Goal: Transaction & Acquisition: Purchase product/service

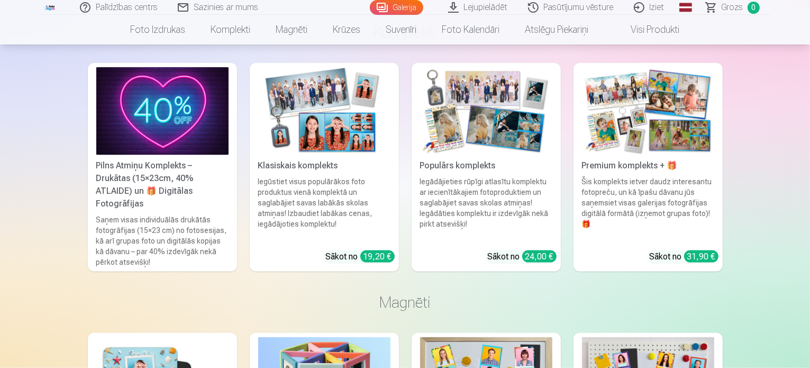
scroll to position [1347, 0]
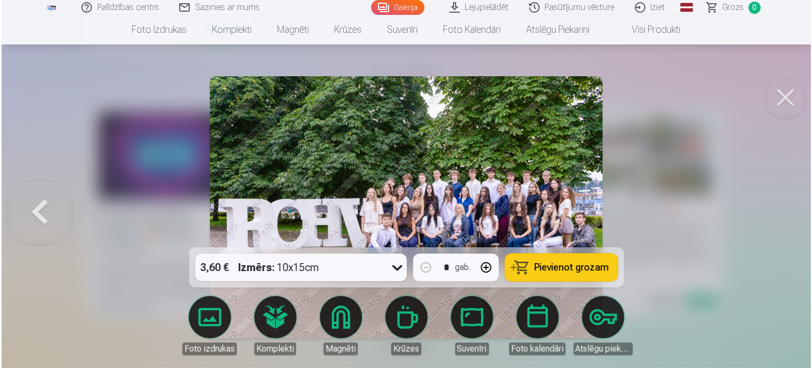
scroll to position [1350, 0]
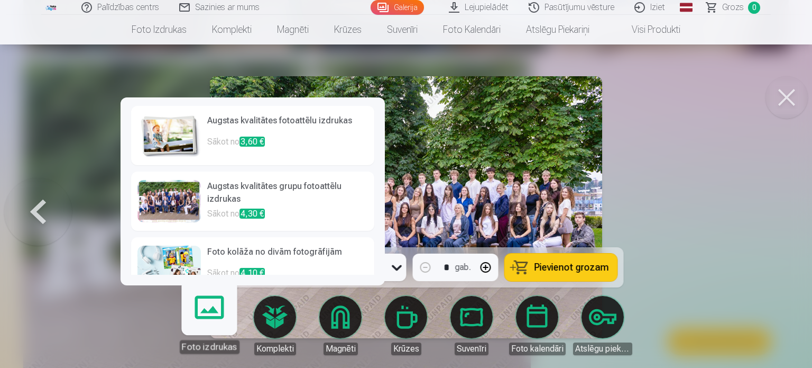
click at [203, 315] on link "Foto izdrukas" at bounding box center [209, 320] width 65 height 65
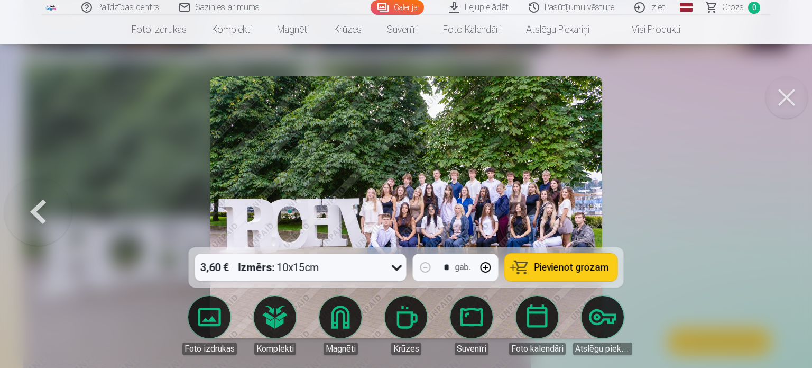
click at [574, 267] on span "Pievienot grozam" at bounding box center [572, 267] width 75 height 10
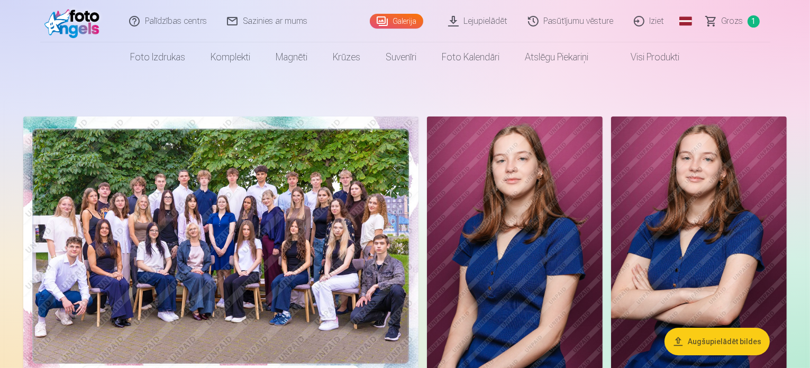
click at [287, 274] on img at bounding box center [220, 247] width 395 height 263
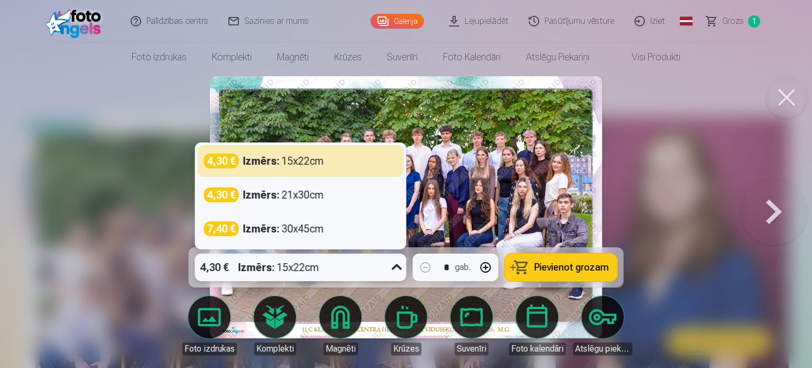
click at [393, 266] on icon at bounding box center [397, 267] width 17 height 17
click at [18, 273] on div at bounding box center [406, 184] width 812 height 368
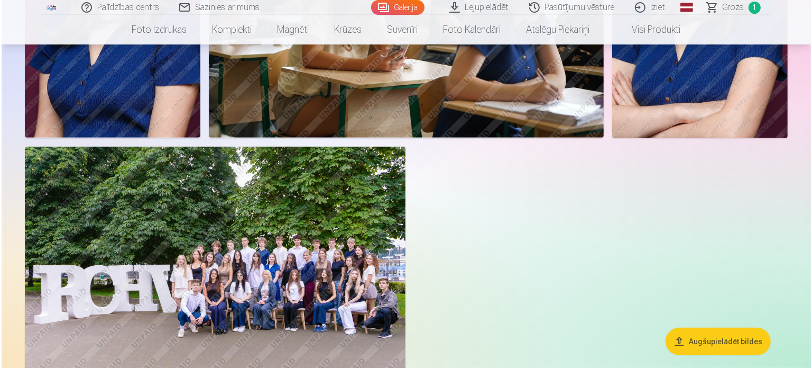
scroll to position [513, 0]
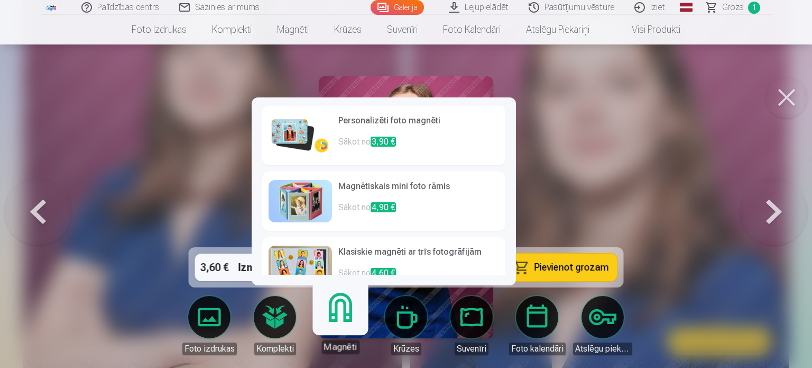
click at [346, 319] on link "Magnēti" at bounding box center [340, 320] width 65 height 65
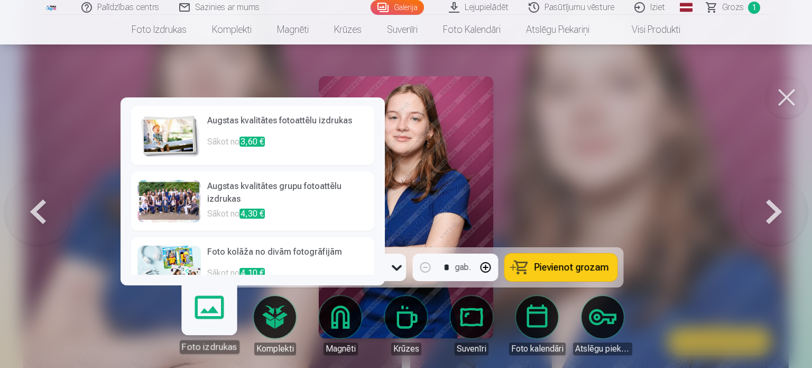
click at [200, 317] on link "Foto izdrukas" at bounding box center [209, 320] width 65 height 65
click at [250, 121] on h6 "Augstas kvalitātes fotoattēlu izdrukas" at bounding box center [287, 124] width 161 height 21
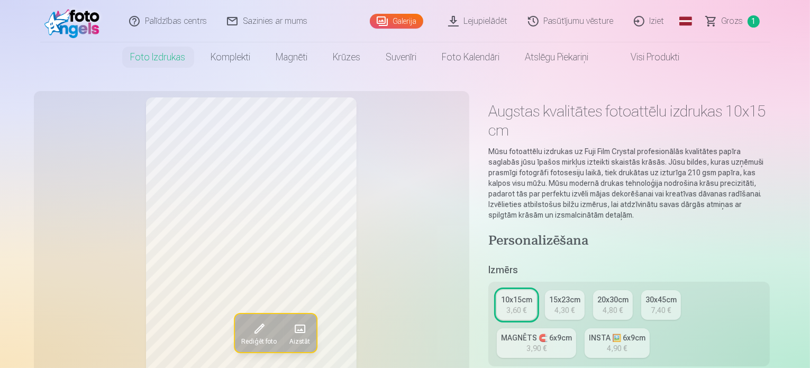
click at [508, 290] on link "10x15cm 3,60 €" at bounding box center [517, 305] width 40 height 30
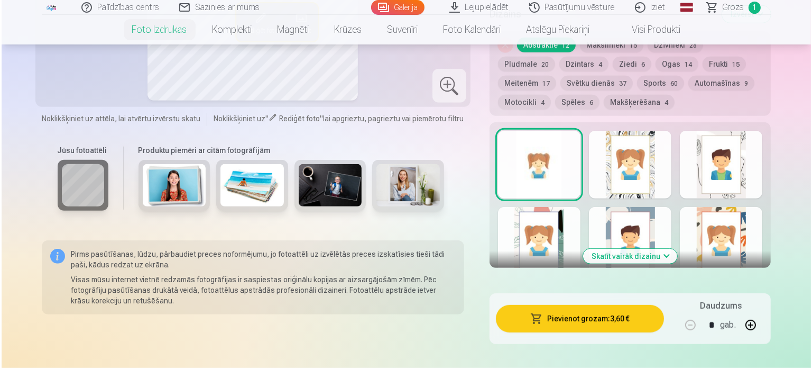
scroll to position [580, 0]
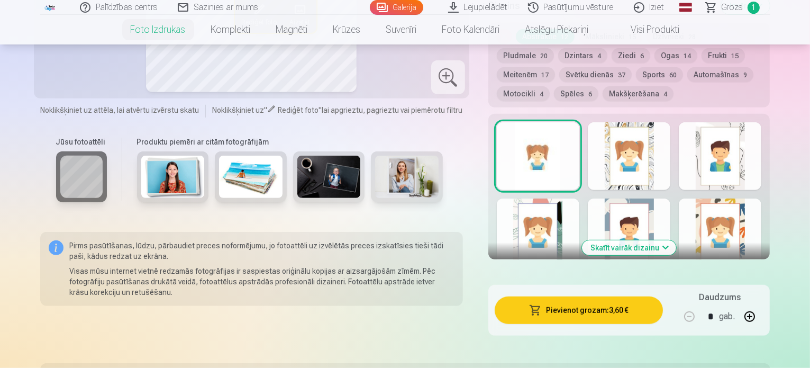
click at [610, 296] on button "Pievienot grozam : 3,60 €" at bounding box center [578, 309] width 169 height 27
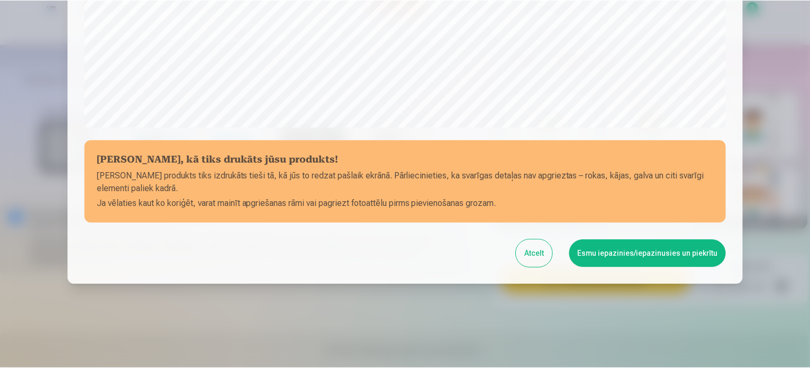
scroll to position [393, 0]
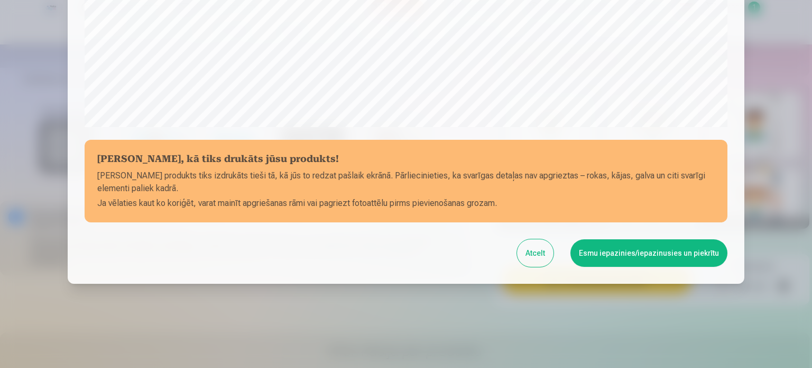
click at [698, 256] on button "Esmu iepazinies/iepazinusies un piekrītu" at bounding box center [649, 252] width 157 height 27
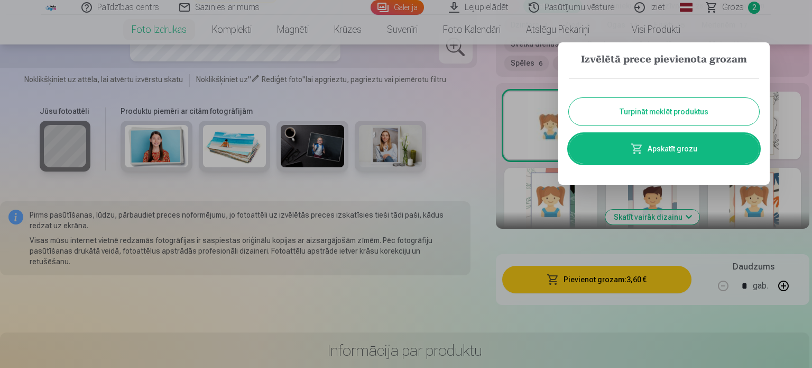
click at [672, 145] on link "Apskatīt grozu" at bounding box center [664, 149] width 190 height 30
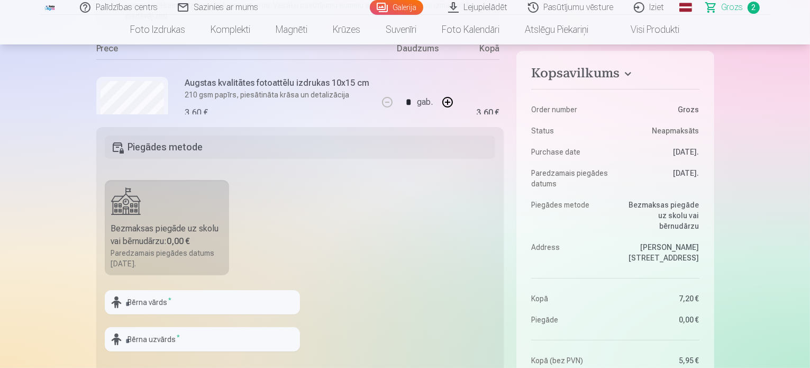
scroll to position [317, 0]
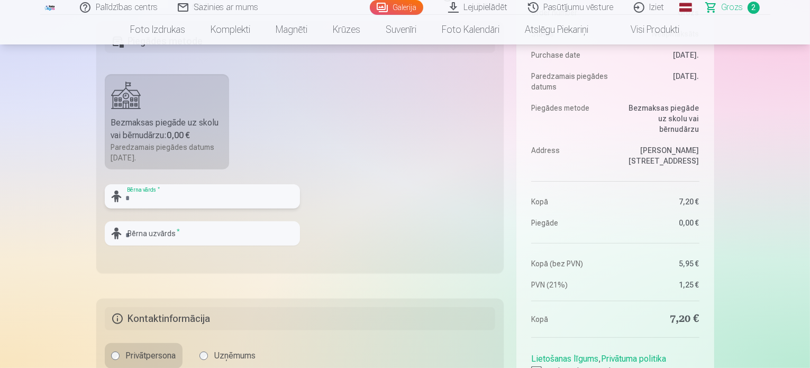
click at [197, 199] on input "text" at bounding box center [202, 196] width 195 height 24
type input "*****"
click at [167, 236] on input "text" at bounding box center [202, 233] width 195 height 24
type input "****"
click at [328, 286] on div "Kopsavilkums Order number Grozs Status Neapmaksāts Purchase date [DATE]. Paredz…" at bounding box center [405, 144] width 618 height 641
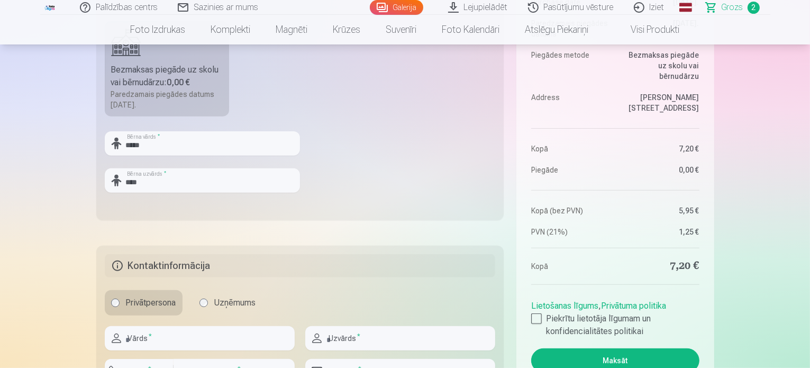
scroll to position [476, 0]
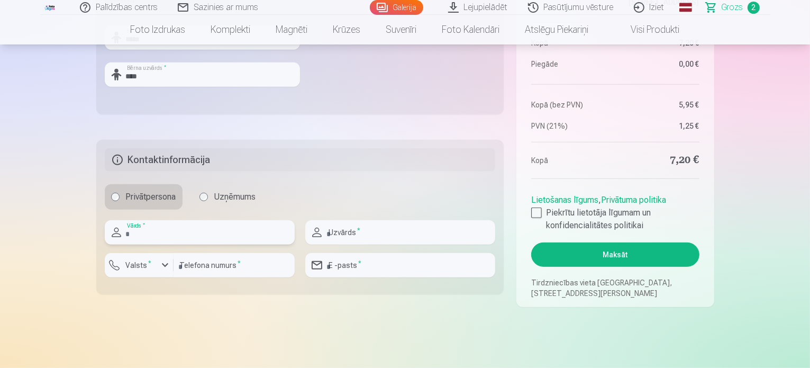
click at [207, 234] on input "text" at bounding box center [200, 232] width 190 height 24
type input "****"
click at [162, 270] on div "button" at bounding box center [165, 265] width 13 height 13
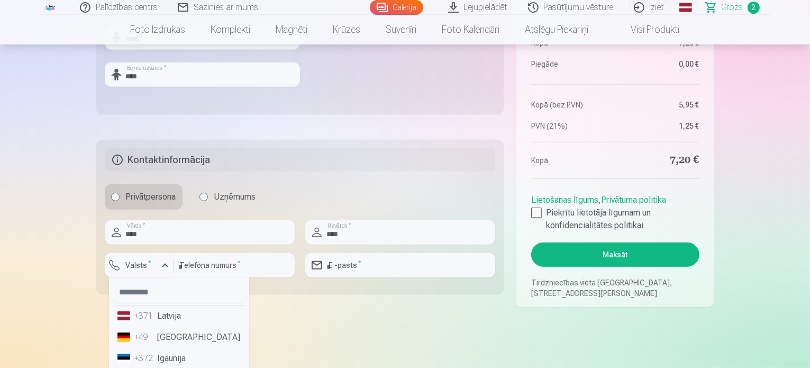
click at [167, 319] on li "+371 Latvija" at bounding box center [179, 315] width 132 height 21
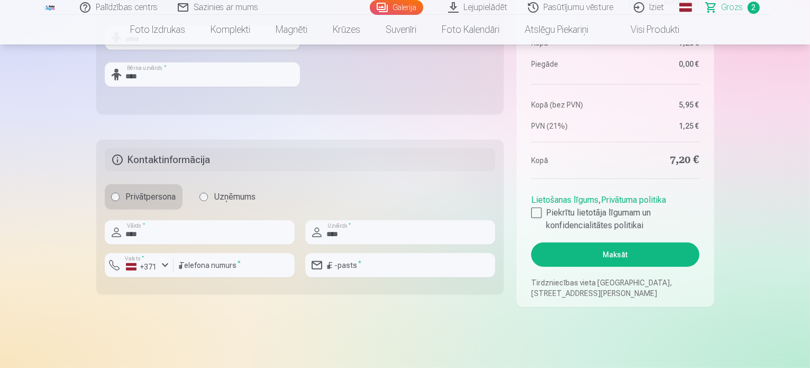
click at [205, 277] on div at bounding box center [233, 281] width 121 height 8
click at [207, 268] on input "number" at bounding box center [233, 265] width 121 height 24
type input "********"
click at [355, 271] on input "email" at bounding box center [400, 265] width 190 height 24
type input "**********"
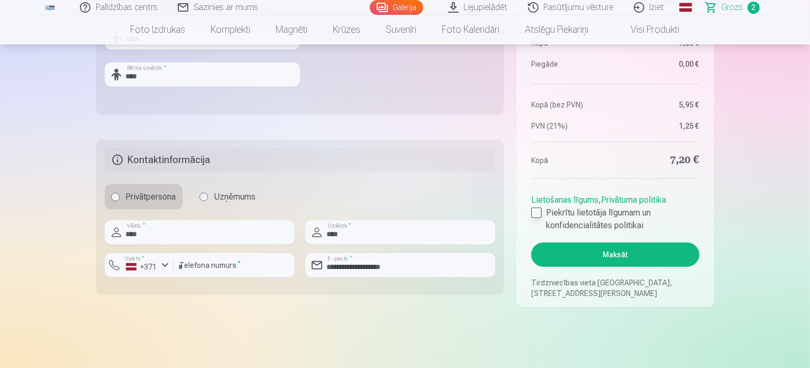
click at [539, 210] on div at bounding box center [536, 212] width 11 height 11
click at [609, 258] on button "Maksāt" at bounding box center [615, 254] width 168 height 24
